Goal: Use online tool/utility: Utilize a website feature to perform a specific function

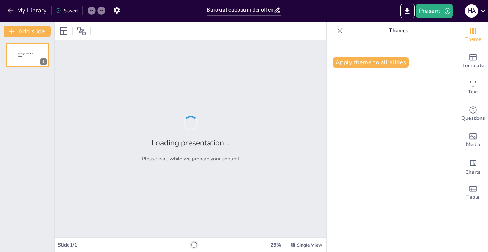
type input "Bürokratieabbau in der öffentlichen Verwaltung: Strategien und Ansätze"
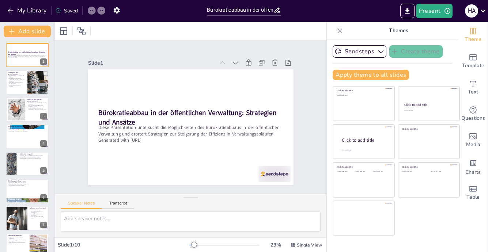
click at [74, 174] on div "Slide 1 Bürokratieabbau in der öffentlichen Verwaltung: Strategien und Ansätze …" at bounding box center [191, 117] width 246 height 136
click at [17, 82] on p "Übermäßige Bürokratie führt zu Unzufriedenheit." at bounding box center [17, 83] width 18 height 3
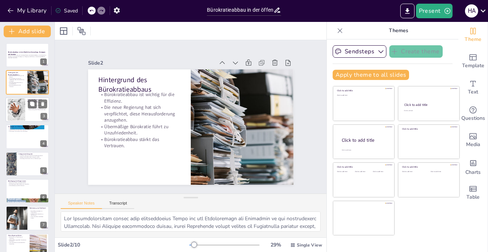
click at [23, 108] on div at bounding box center [17, 109] width 36 height 22
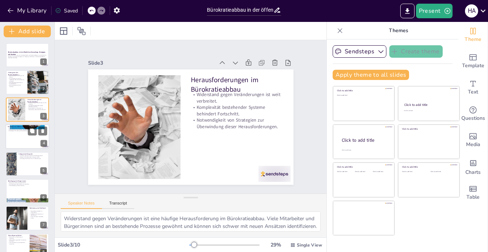
click at [26, 135] on div at bounding box center [27, 136] width 44 height 25
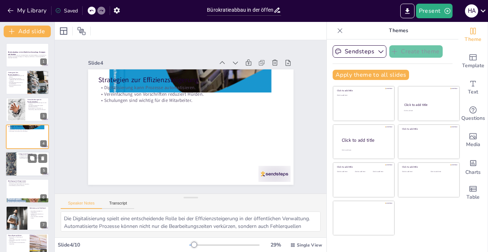
click at [26, 165] on div at bounding box center [27, 164] width 44 height 25
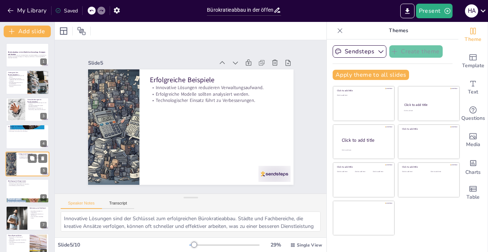
scroll to position [19, 0]
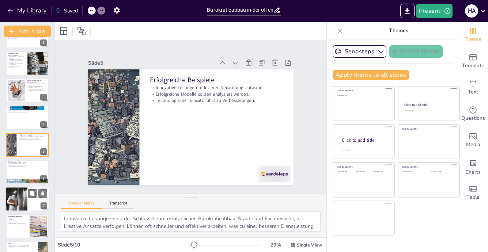
click at [26, 191] on div at bounding box center [17, 199] width 44 height 25
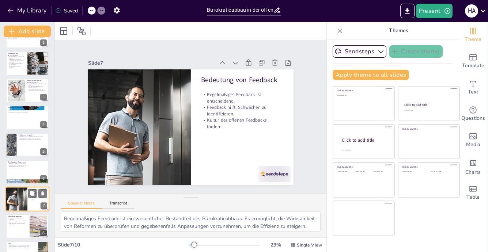
scroll to position [66, 0]
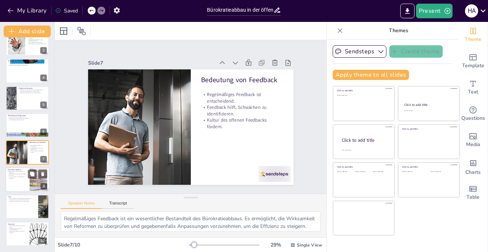
click at [18, 177] on p "Zusammenarbeit ist entscheidend für Fortschritte." at bounding box center [18, 177] width 20 height 3
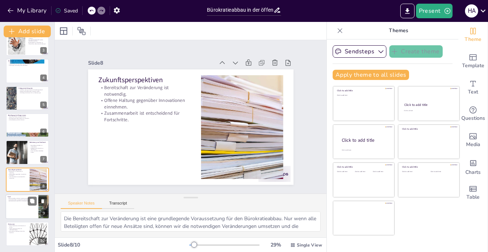
click at [22, 211] on div at bounding box center [27, 207] width 44 height 25
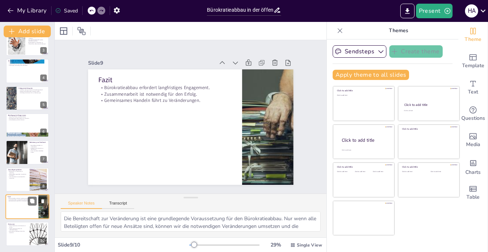
type textarea "Langfristiges Engagement ist entscheidend für den Erfolg des Bürokratieabbaus. …"
click at [475, 15] on div "H A" at bounding box center [471, 10] width 13 height 13
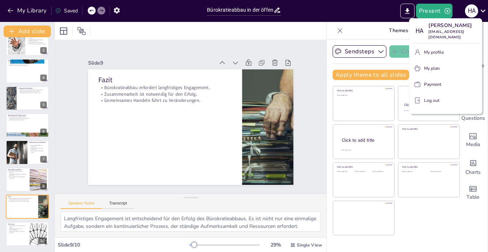
click at [447, 50] on button "My profile" at bounding box center [446, 52] width 67 height 12
